Goal: Navigation & Orientation: Go to known website

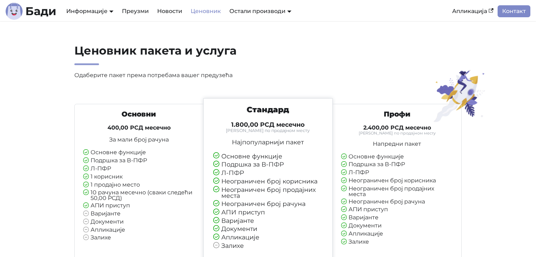
scroll to position [35, 0]
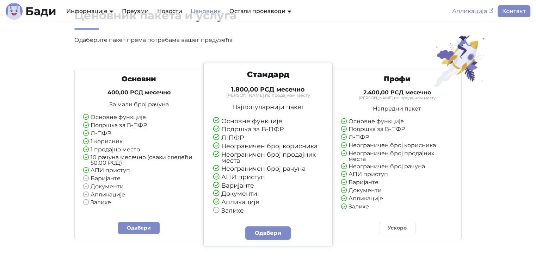
click at [472, 12] on link "Апликација" at bounding box center [473, 11] width 50 height 12
click at [141, 10] on link "Преузми" at bounding box center [135, 11] width 35 height 12
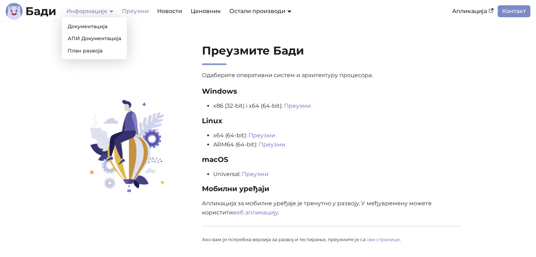
click at [84, 12] on link "Информације" at bounding box center [89, 11] width 47 height 7
